Goal: Information Seeking & Learning: Learn about a topic

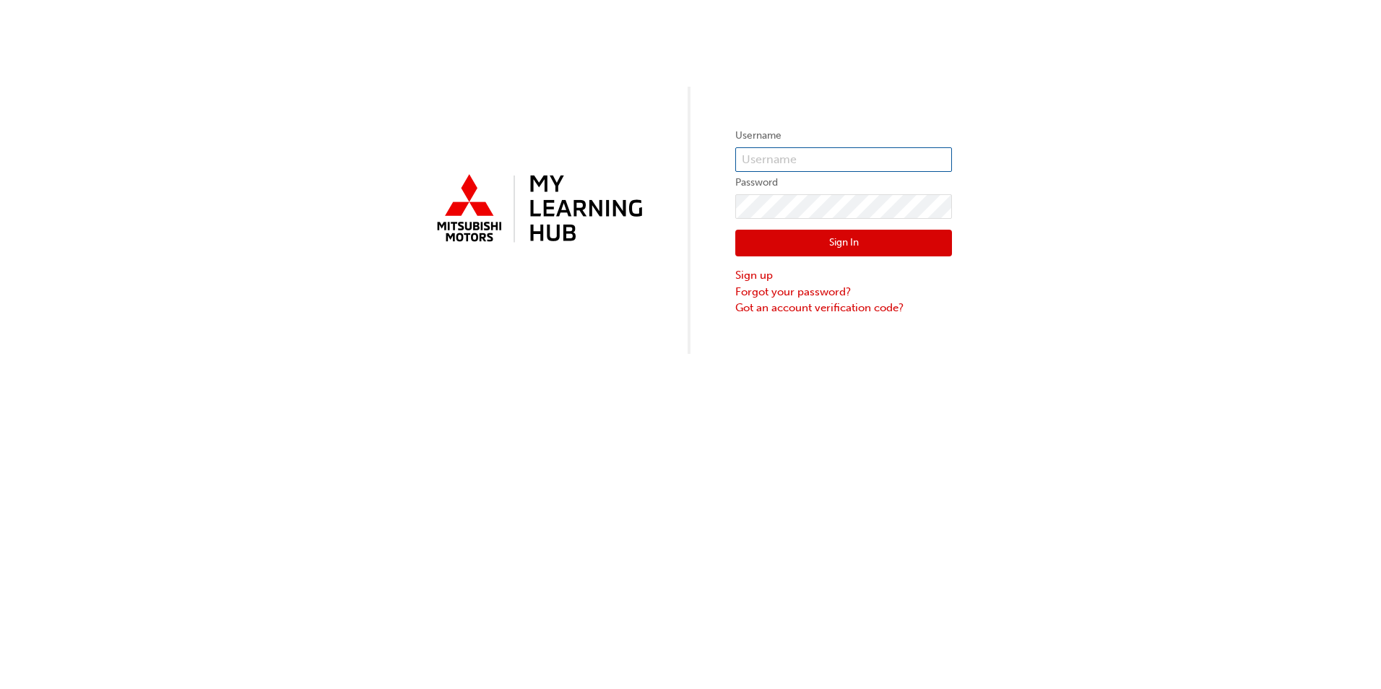
type input "0007089387"
click at [822, 248] on button "Sign In" at bounding box center [843, 243] width 217 height 27
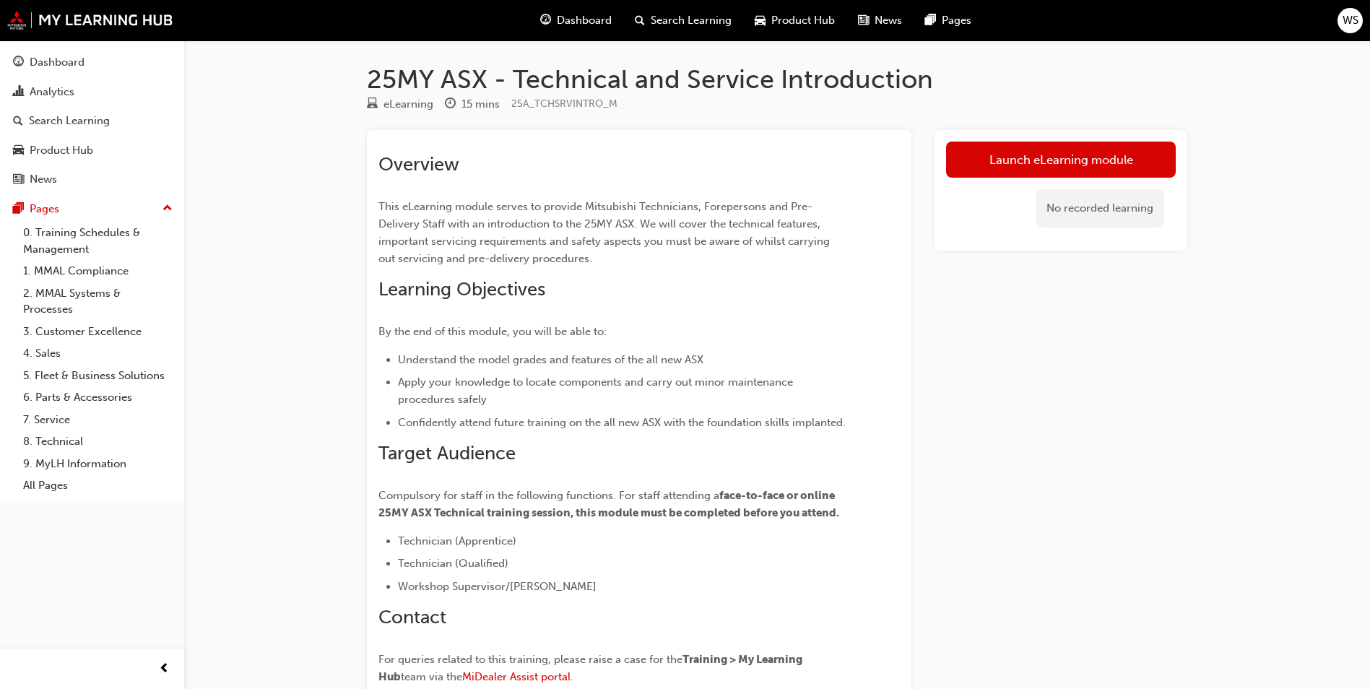
click at [330, 464] on div "25MY ASX - Technical and Service Introduction eLearning 15 mins 25A_TCHSRVINTRO…" at bounding box center [685, 414] width 1370 height 828
click at [1047, 156] on link "Launch eLearning module" at bounding box center [1061, 160] width 230 height 36
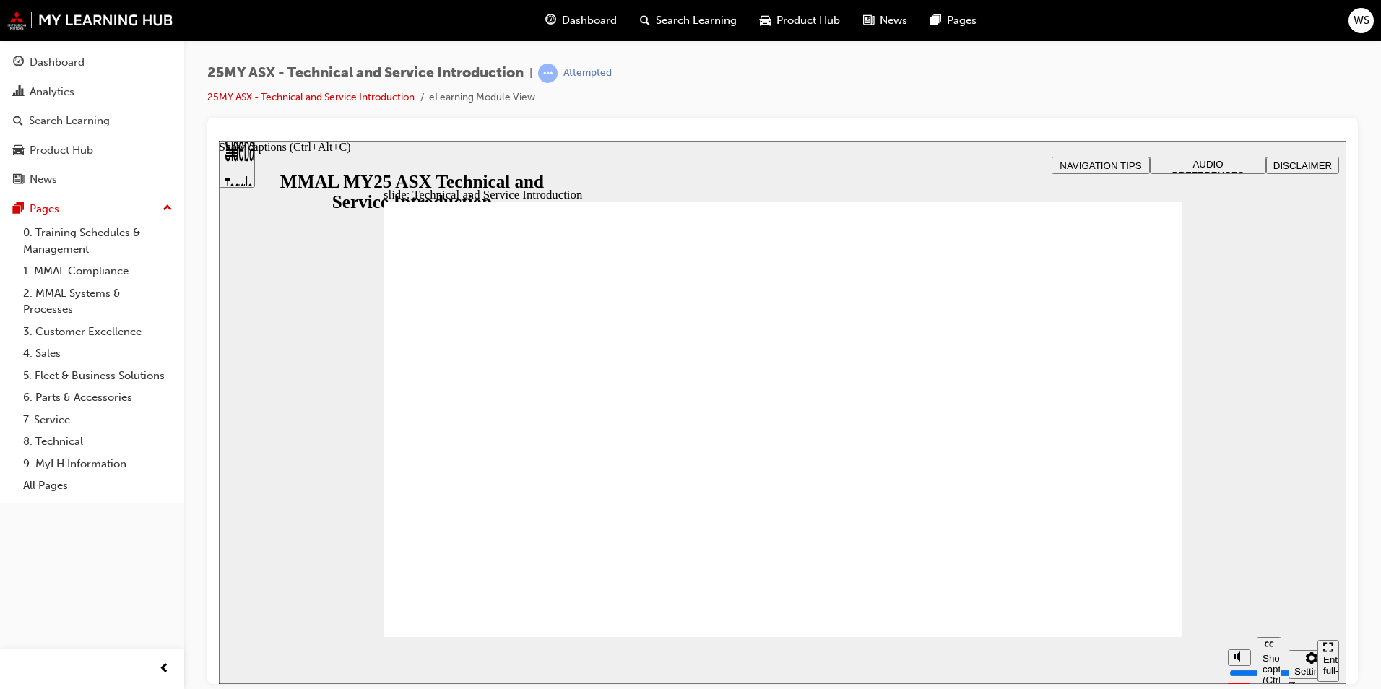
click at [1271, 660] on div "Show captions (Ctrl+Alt+C)" at bounding box center [1269, 668] width 13 height 33
click at [1271, 661] on div "Show captions (Ctrl+Alt+C)" at bounding box center [1269, 668] width 13 height 33
click at [1273, 661] on div "Show captions (Ctrl+Alt+C)" at bounding box center [1269, 668] width 13 height 33
click at [1237, 607] on polygon "Mute (Ctrl+Alt+M)" at bounding box center [1239, 602] width 4 height 10
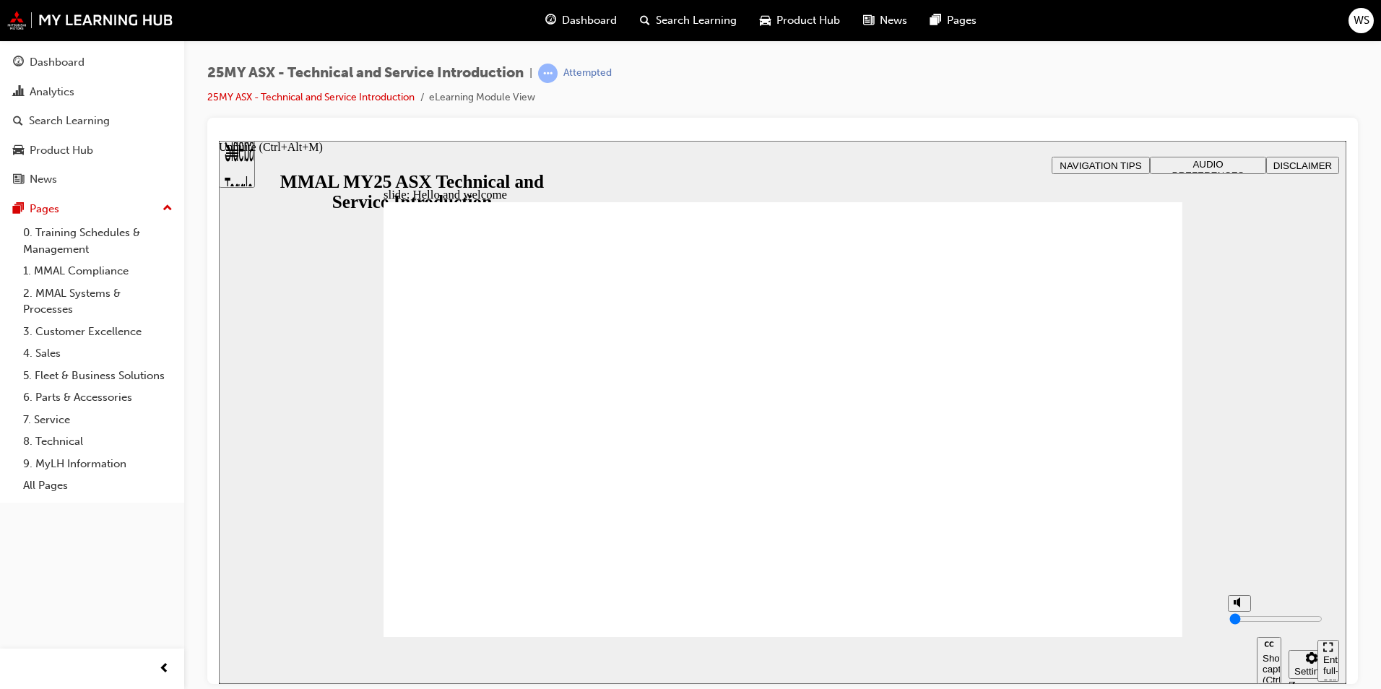
click at [1237, 607] on polygon "Unmute (Ctrl+Alt+M)" at bounding box center [1239, 602] width 4 height 10
drag, startPoint x: 1237, startPoint y: 603, endPoint x: 1244, endPoint y: 551, distance: 52.5
type input "10"
click at [1244, 613] on input "volume" at bounding box center [1275, 619] width 93 height 12
